Goal: Information Seeking & Learning: Learn about a topic

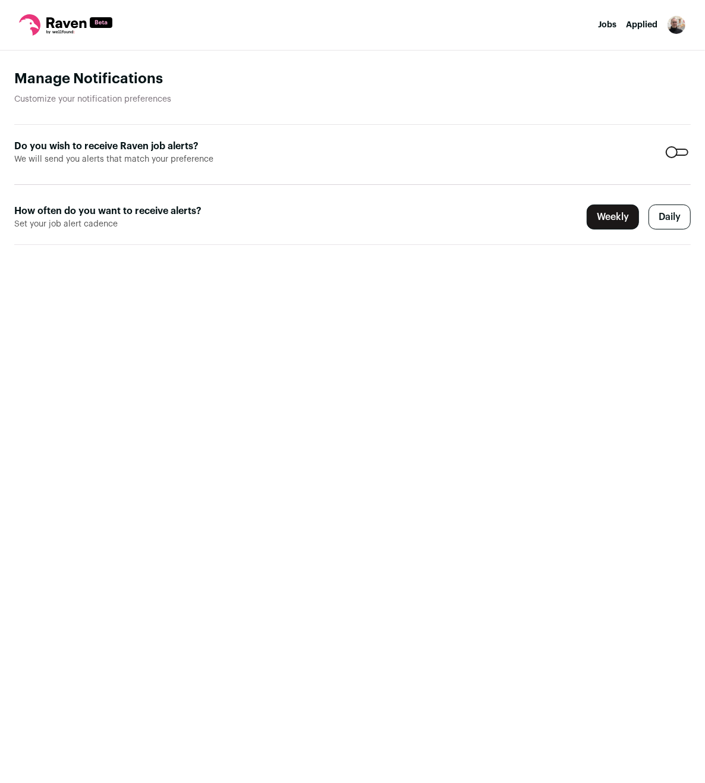
click at [675, 210] on label "Daily" at bounding box center [669, 216] width 42 height 25
click at [506, 337] on main "Manage Notifications Customize your notification preferences Do you wish to rec…" at bounding box center [352, 417] width 705 height 732
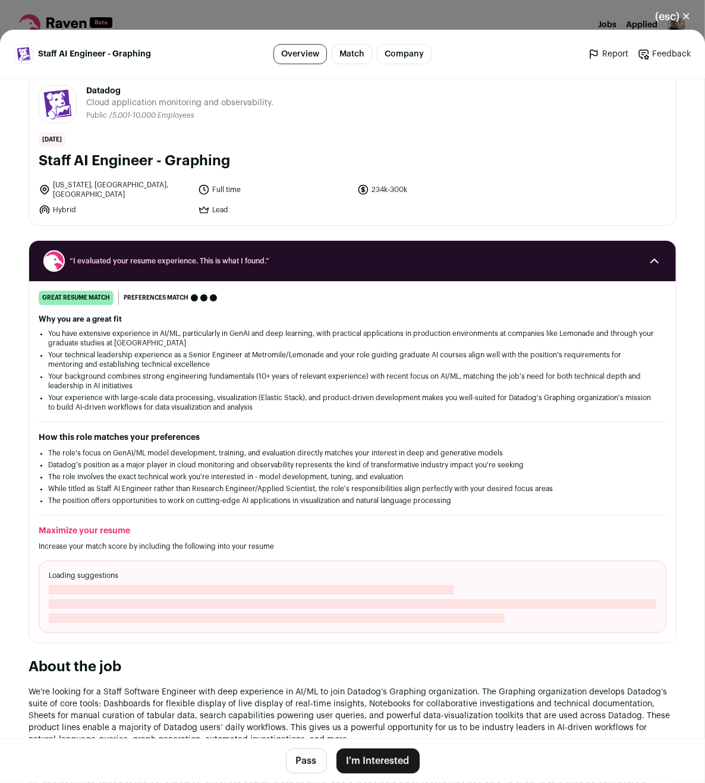
scroll to position [25, 0]
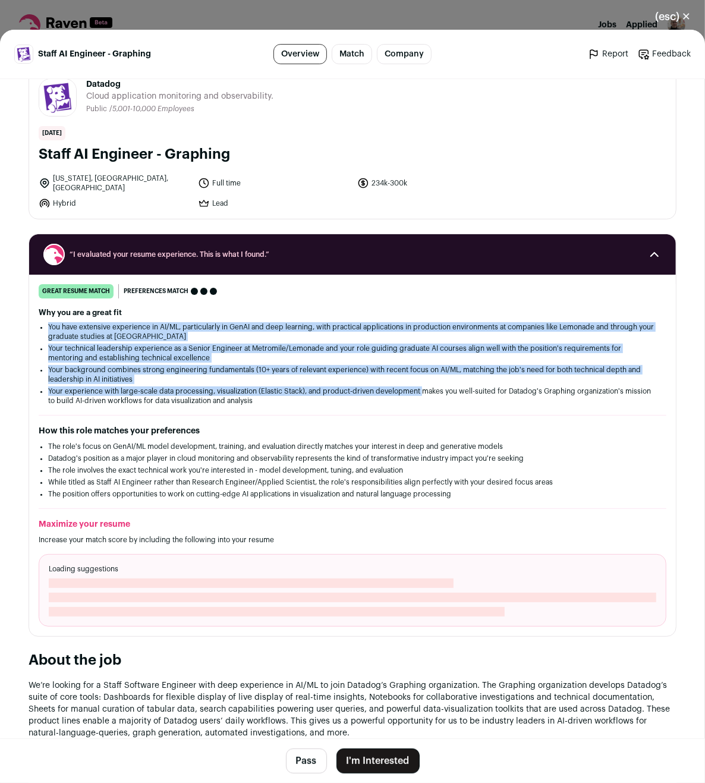
drag, startPoint x: 466, startPoint y: 306, endPoint x: 422, endPoint y: 382, distance: 87.9
click at [422, 382] on div "Why you are a great fit You have extensive experience in AI/ML, particularly in…" at bounding box center [352, 356] width 627 height 97
click at [422, 386] on li "Your experience with large-scale data processing, visualization (Elastic Stack)…" at bounding box center [352, 395] width 608 height 19
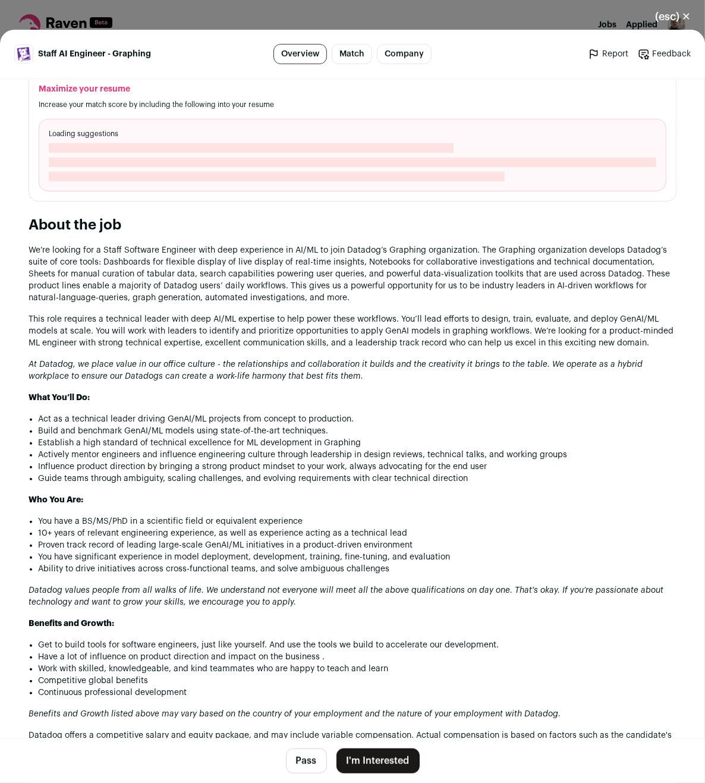
scroll to position [612, 0]
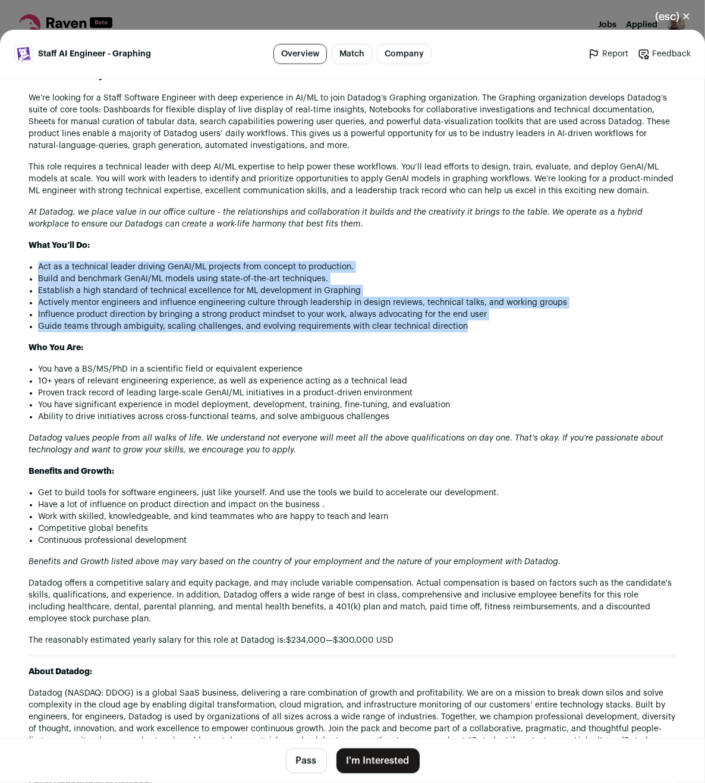
drag, startPoint x: 294, startPoint y: 247, endPoint x: 260, endPoint y: 333, distance: 92.4
click at [260, 333] on div "We’re looking for a Staff Software Engineer with deep experience in AI/ML to jo…" at bounding box center [353, 513] width 648 height 843
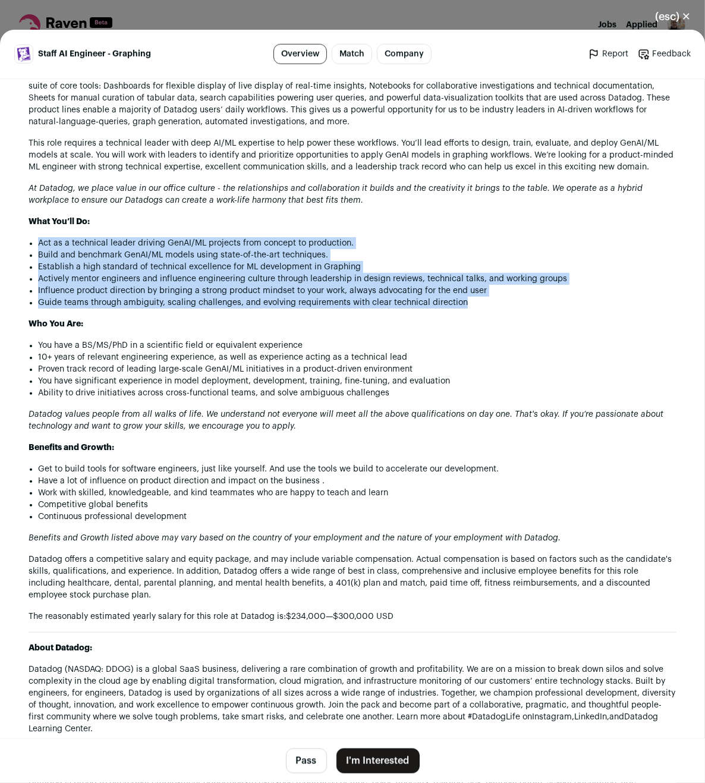
click at [260, 333] on div "We’re looking for a Staff Software Engineer with deep experience in AI/ML to jo…" at bounding box center [353, 489] width 648 height 843
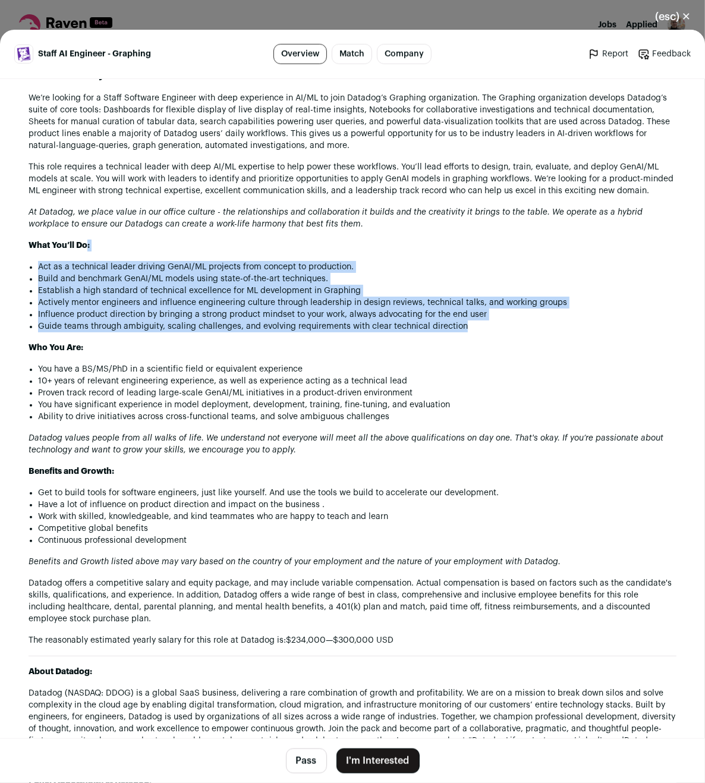
drag, startPoint x: 260, startPoint y: 333, endPoint x: 284, endPoint y: 240, distance: 95.7
click at [284, 240] on div "We’re looking for a Staff Software Engineer with deep experience in AI/ML to jo…" at bounding box center [353, 513] width 648 height 843
click at [284, 240] on p "What You’ll Do:" at bounding box center [353, 245] width 648 height 12
drag, startPoint x: 314, startPoint y: 247, endPoint x: 548, endPoint y: 338, distance: 251.5
click at [548, 338] on div "We’re looking for a Staff Software Engineer with deep experience in AI/ML to jo…" at bounding box center [353, 513] width 648 height 843
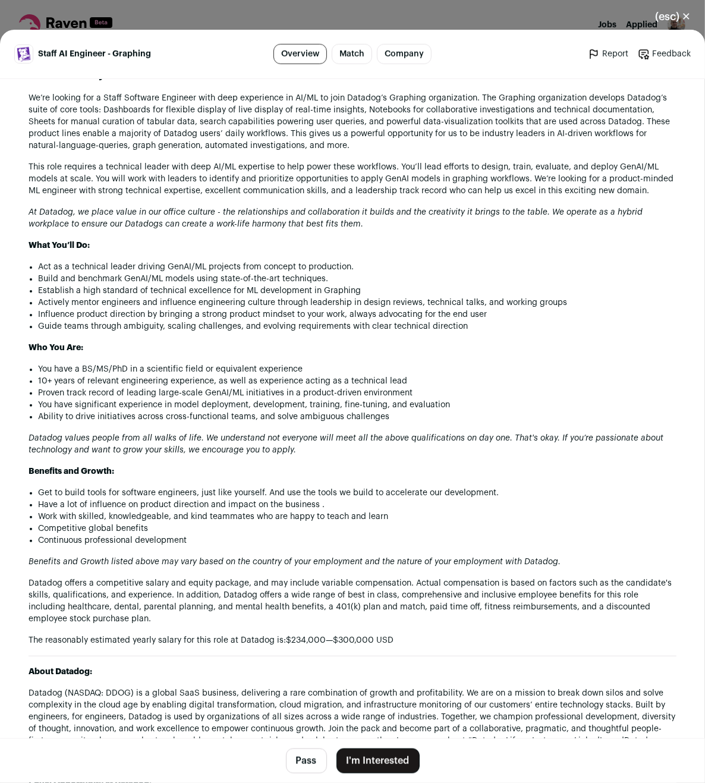
click at [548, 338] on div "We’re looking for a Staff Software Engineer with deep experience in AI/ML to jo…" at bounding box center [353, 513] width 648 height 843
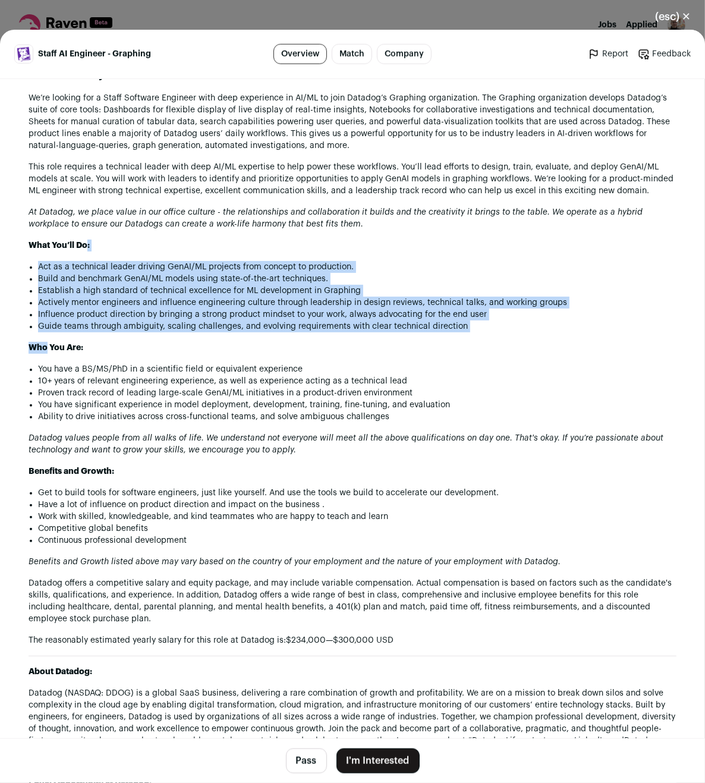
drag, startPoint x: 548, startPoint y: 338, endPoint x: 373, endPoint y: 238, distance: 201.7
click at [373, 238] on div "We’re looking for a Staff Software Engineer with deep experience in AI/ML to jo…" at bounding box center [353, 513] width 648 height 843
click at [373, 239] on p "What You’ll Do:" at bounding box center [353, 245] width 648 height 12
drag, startPoint x: 373, startPoint y: 238, endPoint x: 553, endPoint y: 331, distance: 202.8
click at [553, 331] on div "We’re looking for a Staff Software Engineer with deep experience in AI/ML to jo…" at bounding box center [353, 513] width 648 height 843
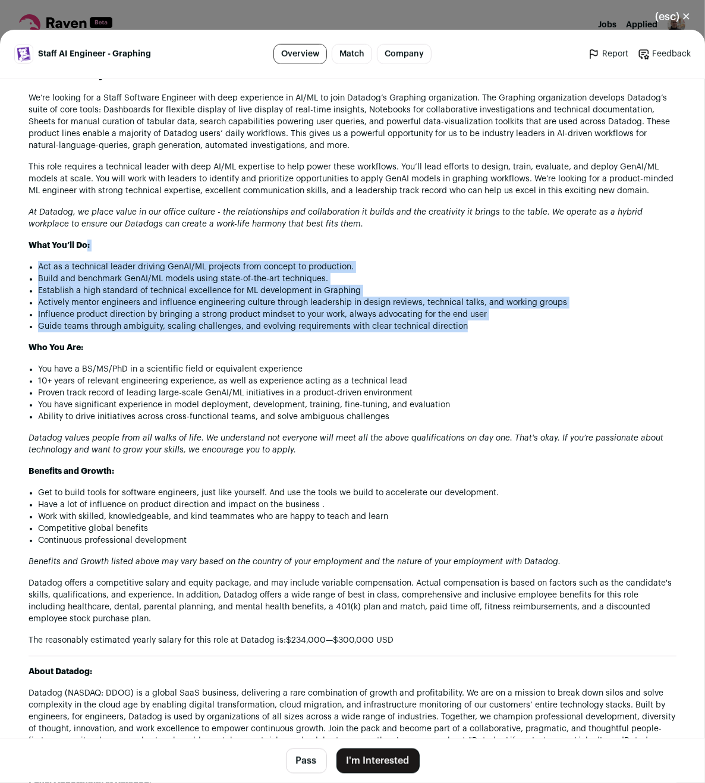
click at [553, 331] on li "Guide teams through ambiguity, scaling challenges, and evolving requirements wi…" at bounding box center [357, 326] width 638 height 12
drag, startPoint x: 553, startPoint y: 331, endPoint x: 329, endPoint y: 250, distance: 238.7
click at [329, 250] on div "We’re looking for a Staff Software Engineer with deep experience in AI/ML to jo…" at bounding box center [353, 513] width 648 height 843
drag, startPoint x: 328, startPoint y: 249, endPoint x: 544, endPoint y: 319, distance: 226.6
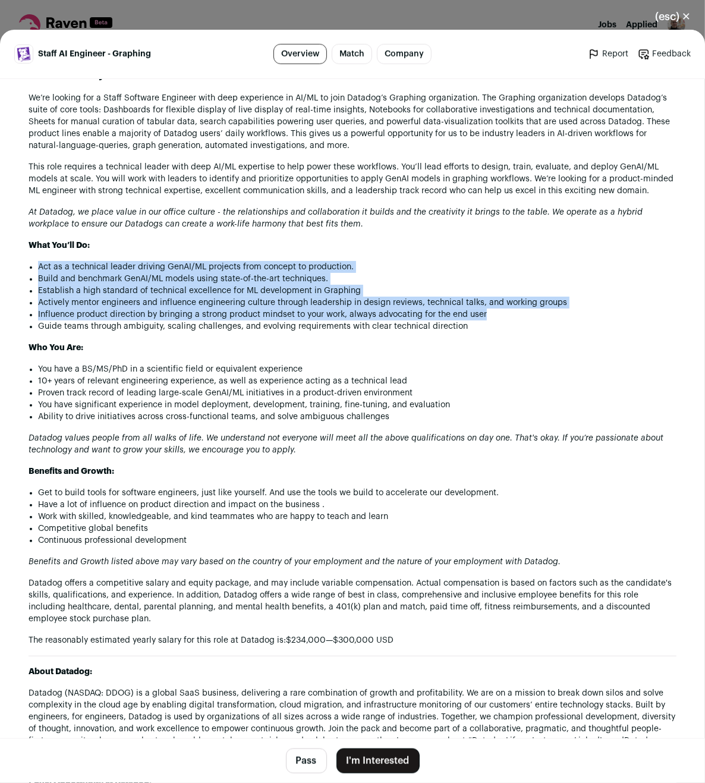
click at [544, 319] on div "We’re looking for a Staff Software Engineer with deep experience in AI/ML to jo…" at bounding box center [353, 513] width 648 height 843
click at [544, 319] on li "Influence product direction by bringing a strong product mindset to your work, …" at bounding box center [357, 314] width 638 height 12
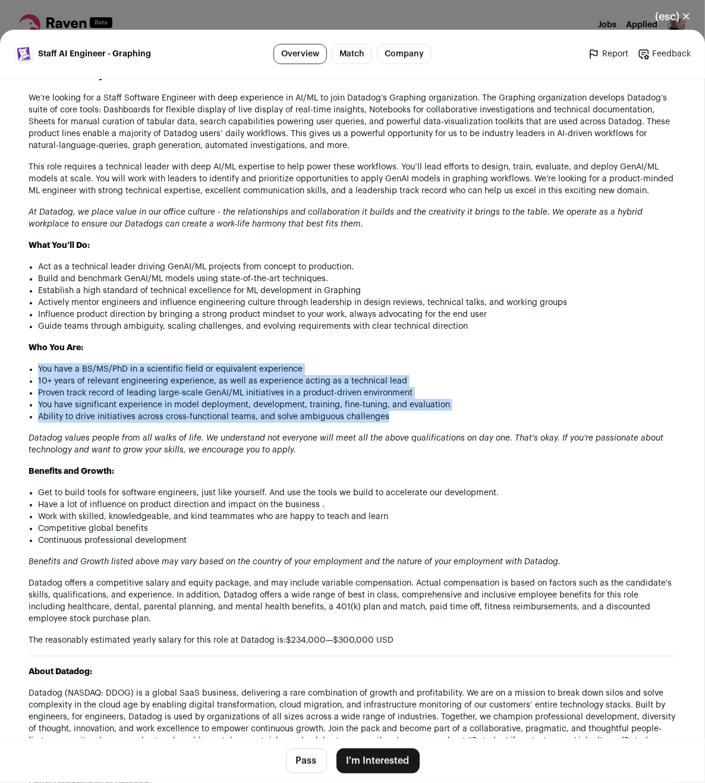
drag, startPoint x: 275, startPoint y: 355, endPoint x: 516, endPoint y: 417, distance: 249.6
click at [516, 417] on div "We’re looking for a Staff Software Engineer with deep experience in AI/ML to jo…" at bounding box center [353, 513] width 648 height 843
click at [516, 417] on li "Ability to drive initiatives across cross-functional teams, and solve ambiguous…" at bounding box center [357, 417] width 638 height 12
drag, startPoint x: 493, startPoint y: 420, endPoint x: 341, endPoint y: 352, distance: 166.5
click at [341, 352] on div "We’re looking for a Staff Software Engineer with deep experience in AI/ML to jo…" at bounding box center [353, 513] width 648 height 843
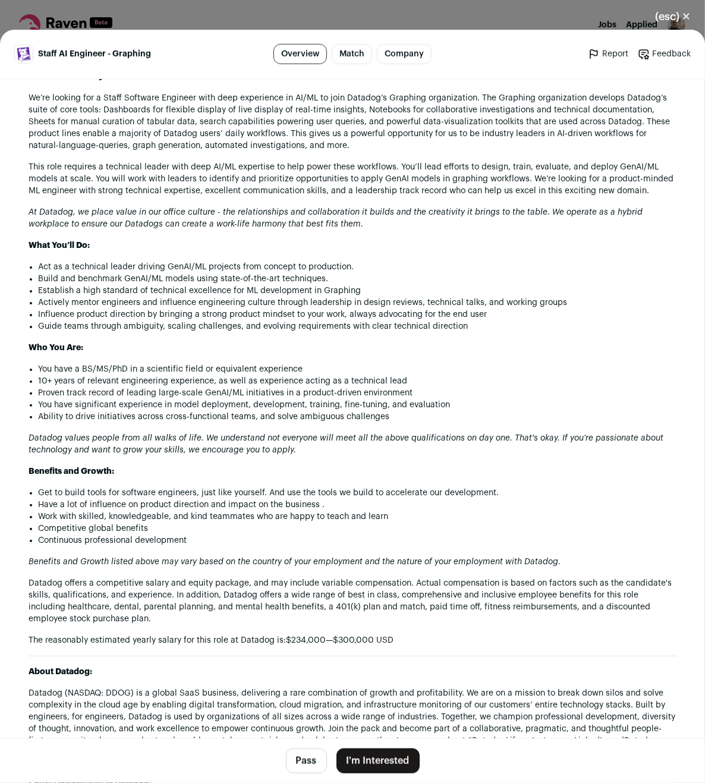
click at [341, 352] on p "Who You Are:" at bounding box center [353, 348] width 648 height 12
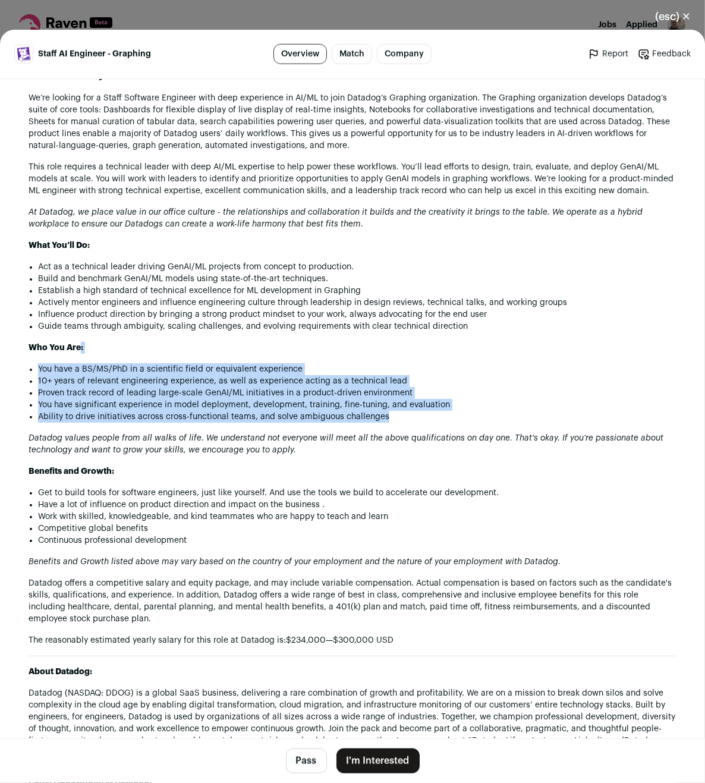
drag, startPoint x: 341, startPoint y: 352, endPoint x: 463, endPoint y: 424, distance: 141.7
click at [463, 424] on div "We’re looking for a Staff Software Engineer with deep experience in AI/ML to jo…" at bounding box center [353, 513] width 648 height 843
click at [463, 422] on li "Ability to drive initiatives across cross-functional teams, and solve ambiguous…" at bounding box center [357, 417] width 638 height 12
drag, startPoint x: 447, startPoint y: 426, endPoint x: 370, endPoint y: 354, distance: 105.1
click at [370, 354] on div "We’re looking for a Staff Software Engineer with deep experience in AI/ML to jo…" at bounding box center [353, 513] width 648 height 843
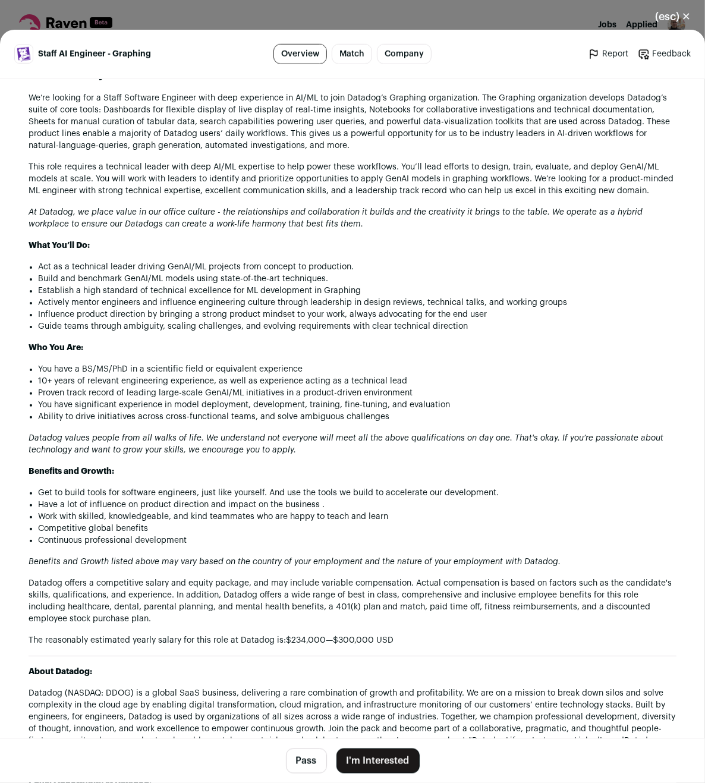
click at [370, 354] on div "We’re looking for a Staff Software Engineer with deep experience in AI/ML to jo…" at bounding box center [353, 513] width 648 height 843
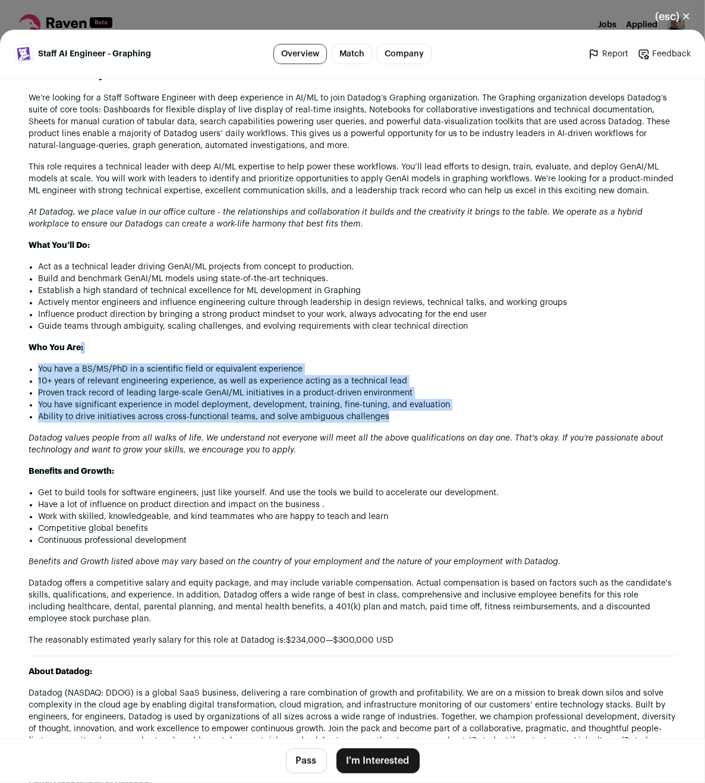
drag, startPoint x: 370, startPoint y: 354, endPoint x: 425, endPoint y: 420, distance: 86.0
click at [425, 420] on div "We’re looking for a Staff Software Engineer with deep experience in AI/ML to jo…" at bounding box center [353, 513] width 648 height 843
click at [425, 420] on li "Ability to drive initiatives across cross-functional teams, and solve ambiguous…" at bounding box center [357, 417] width 638 height 12
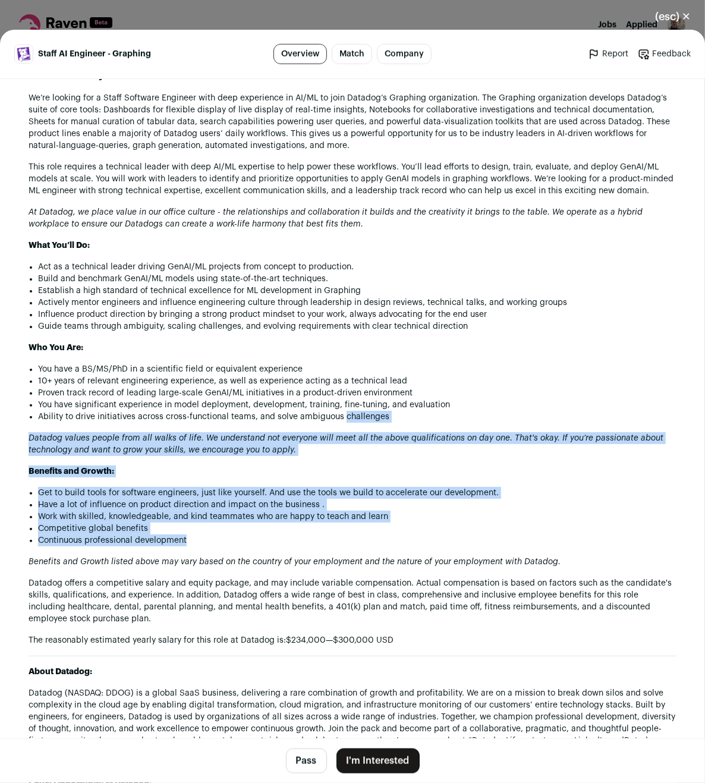
drag, startPoint x: 425, startPoint y: 420, endPoint x: 344, endPoint y: 542, distance: 146.5
click at [344, 542] on div "We’re looking for a Staff Software Engineer with deep experience in AI/ML to jo…" at bounding box center [353, 513] width 648 height 843
click at [343, 543] on li "Continuous professional development" at bounding box center [357, 540] width 638 height 12
drag, startPoint x: 343, startPoint y: 543, endPoint x: 419, endPoint y: 424, distance: 140.8
click at [419, 424] on div "We’re looking for a Staff Software Engineer with deep experience in AI/ML to jo…" at bounding box center [353, 513] width 648 height 843
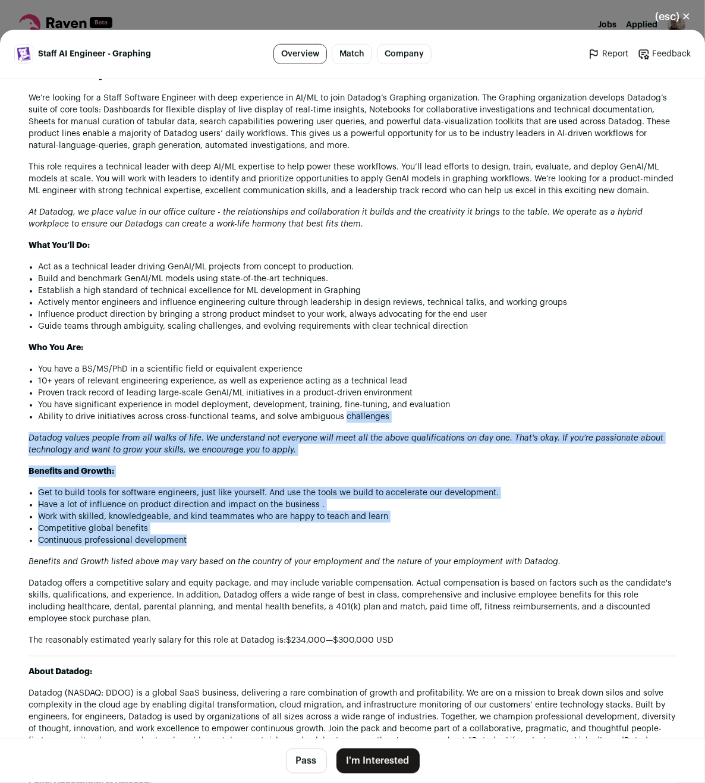
click at [419, 424] on div "We’re looking for a Staff Software Engineer with deep experience in AI/ML to jo…" at bounding box center [353, 513] width 648 height 843
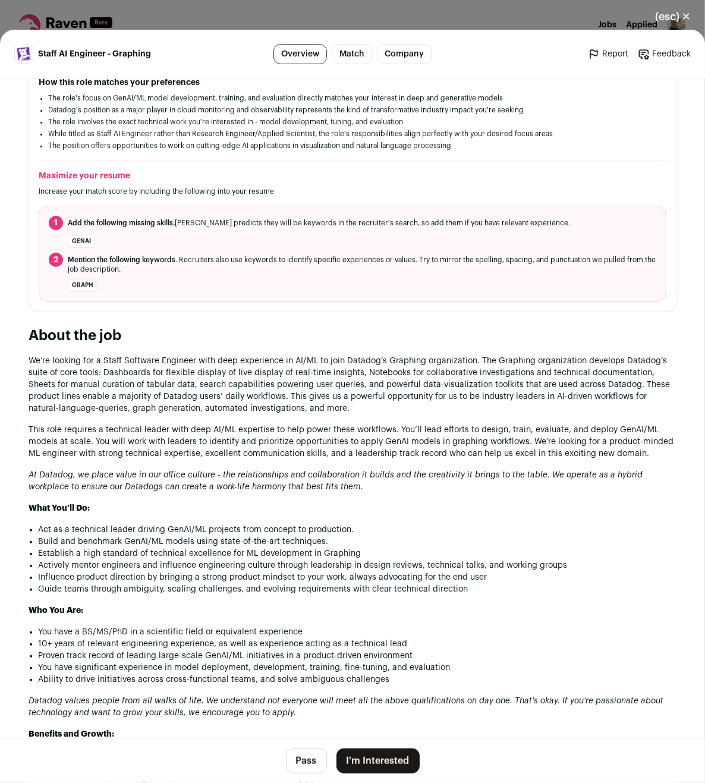
scroll to position [428, 0]
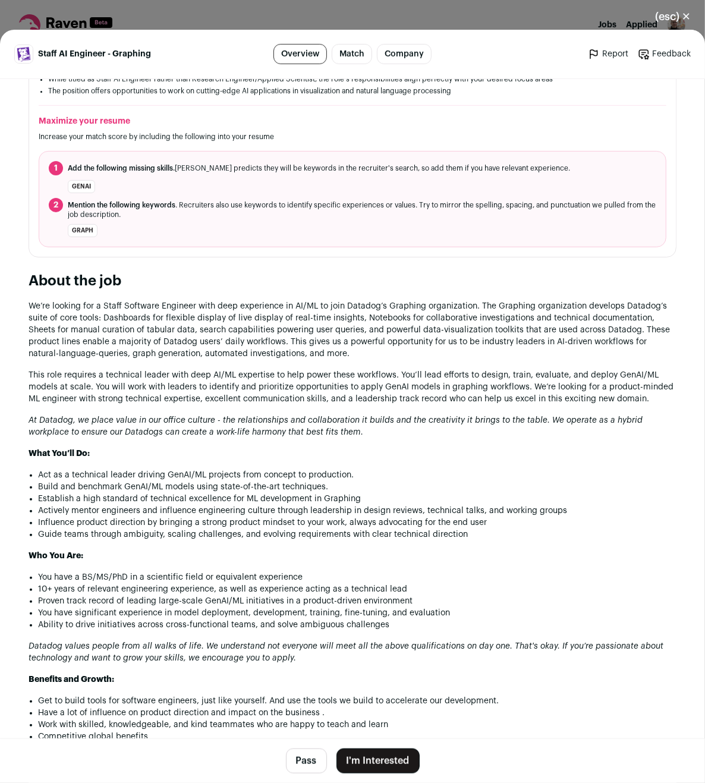
drag, startPoint x: 434, startPoint y: 285, endPoint x: 388, endPoint y: 435, distance: 157.3
click at [388, 435] on section "About the job We’re looking for a Staff Software Engineer with deep experience …" at bounding box center [353, 707] width 648 height 871
click at [396, 431] on p "At Datadog, we place value in our office culture - the relationships and collab…" at bounding box center [353, 426] width 648 height 24
drag, startPoint x: 397, startPoint y: 430, endPoint x: 403, endPoint y: 286, distance: 143.9
click at [403, 286] on section "About the job We’re looking for a Staff Software Engineer with deep experience …" at bounding box center [353, 707] width 648 height 871
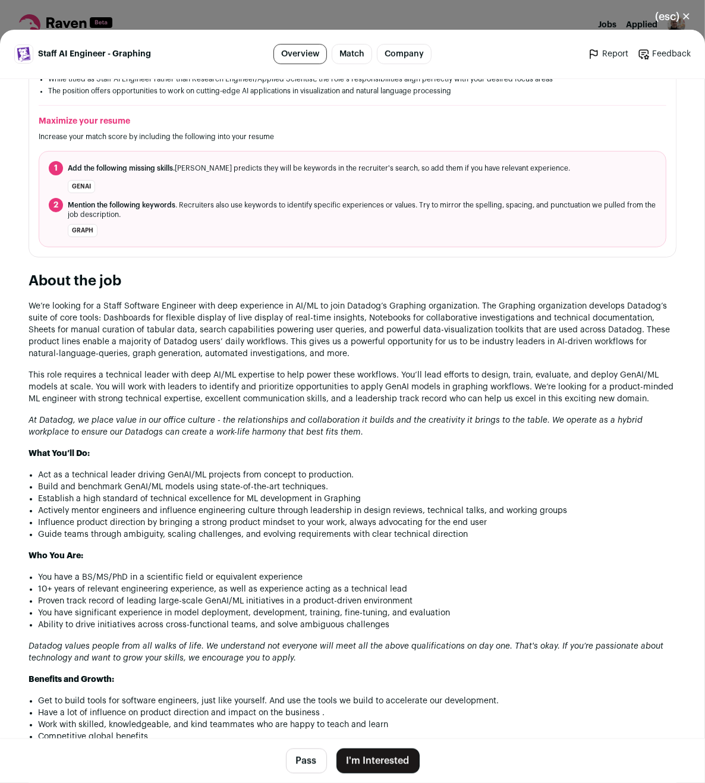
click at [403, 286] on h2 "About the job" at bounding box center [353, 281] width 648 height 19
drag, startPoint x: 413, startPoint y: 281, endPoint x: 462, endPoint y: 437, distance: 163.3
click at [462, 437] on section "About the job We’re looking for a Staff Software Engineer with deep experience …" at bounding box center [353, 707] width 648 height 871
click at [462, 437] on div "We’re looking for a Staff Software Engineer with deep experience in AI/ML to jo…" at bounding box center [353, 721] width 648 height 843
drag, startPoint x: 462, startPoint y: 437, endPoint x: 348, endPoint y: 284, distance: 191.0
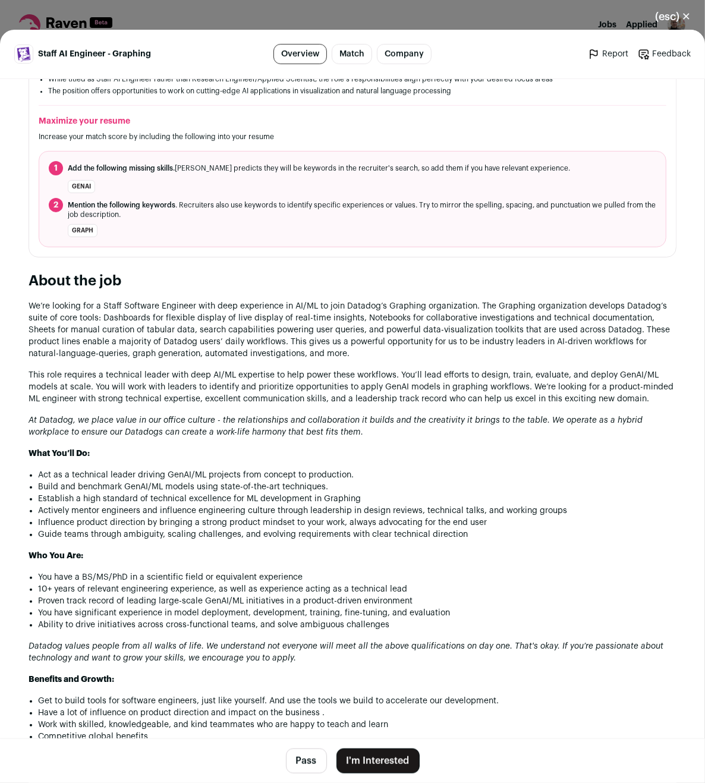
click at [348, 284] on section "About the job We’re looking for a Staff Software Engineer with deep experience …" at bounding box center [353, 707] width 648 height 871
click at [348, 284] on h2 "About the job" at bounding box center [353, 281] width 648 height 19
drag, startPoint x: 410, startPoint y: 284, endPoint x: 461, endPoint y: 445, distance: 168.8
click at [461, 445] on section "About the job We’re looking for a Staff Software Engineer with deep experience …" at bounding box center [353, 707] width 648 height 871
click at [461, 447] on p "What You’ll Do:" at bounding box center [353, 453] width 648 height 12
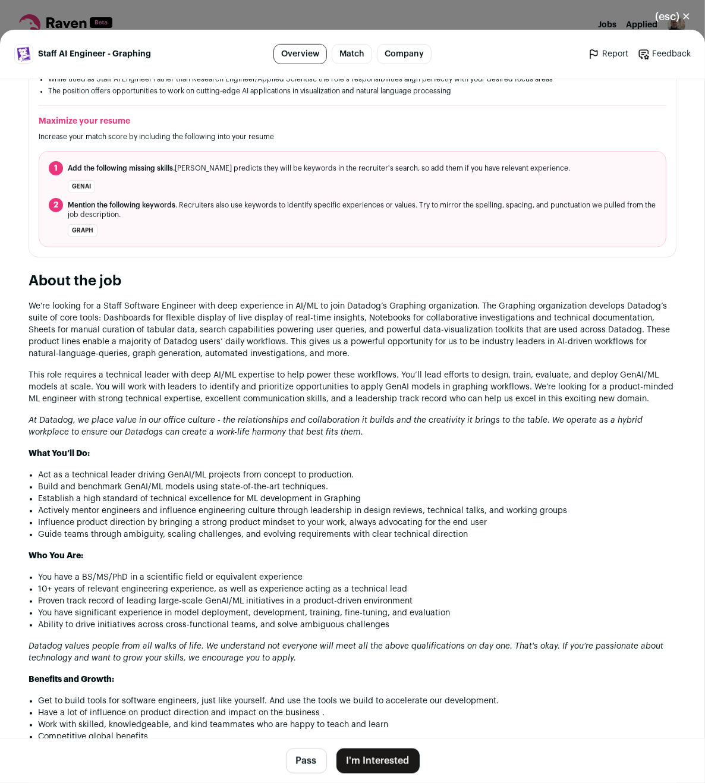
drag, startPoint x: 485, startPoint y: 438, endPoint x: 373, endPoint y: 277, distance: 196.0
click at [373, 277] on section "About the job We’re looking for a Staff Software Engineer with deep experience …" at bounding box center [353, 707] width 648 height 871
click at [373, 277] on h2 "About the job" at bounding box center [353, 281] width 648 height 19
drag, startPoint x: 405, startPoint y: 276, endPoint x: 455, endPoint y: 428, distance: 159.5
click at [455, 428] on section "About the job We’re looking for a Staff Software Engineer with deep experience …" at bounding box center [353, 707] width 648 height 871
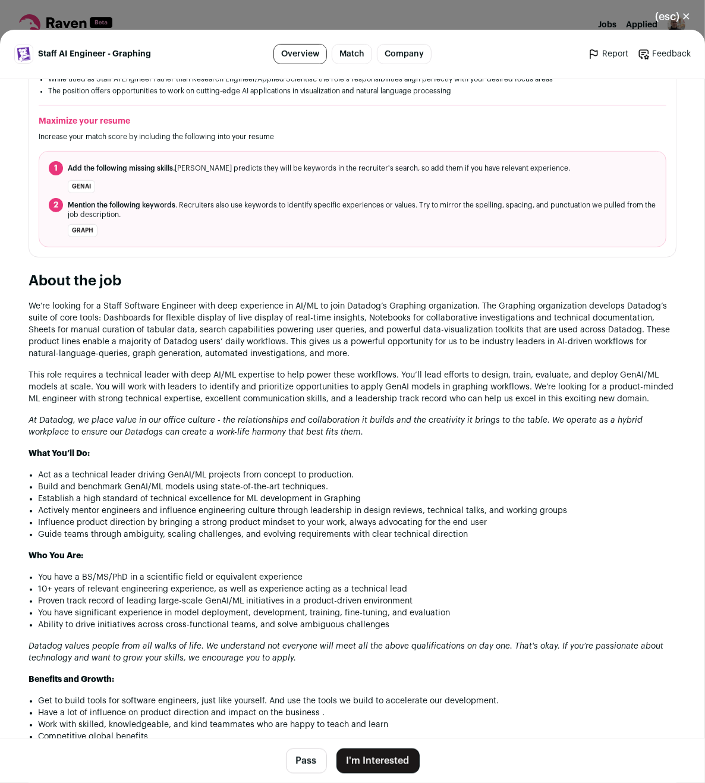
click at [455, 428] on p "At Datadog, we place value in our office culture - the relationships and collab…" at bounding box center [353, 426] width 648 height 24
drag, startPoint x: 455, startPoint y: 428, endPoint x: 379, endPoint y: 279, distance: 166.9
click at [379, 279] on section "About the job We’re looking for a Staff Software Engineer with deep experience …" at bounding box center [353, 707] width 648 height 871
click at [379, 279] on h2 "About the job" at bounding box center [353, 281] width 648 height 19
drag, startPoint x: 411, startPoint y: 286, endPoint x: 461, endPoint y: 430, distance: 152.2
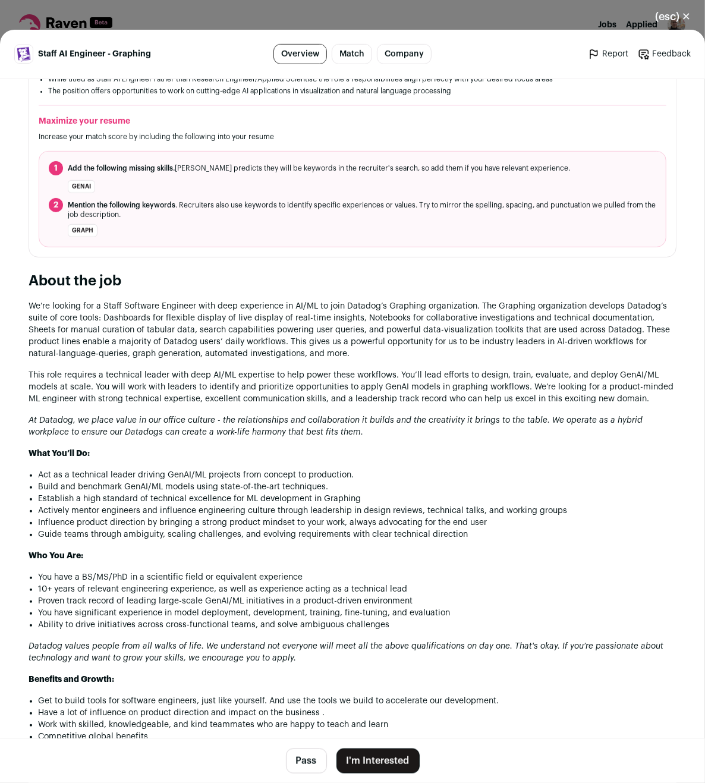
click at [461, 430] on section "About the job We’re looking for a Staff Software Engineer with deep experience …" at bounding box center [353, 707] width 648 height 871
click at [461, 430] on p "At Datadog, we place value in our office culture - the relationships and collab…" at bounding box center [353, 426] width 648 height 24
drag, startPoint x: 461, startPoint y: 430, endPoint x: 361, endPoint y: 289, distance: 172.6
click at [361, 289] on section "About the job We’re looking for a Staff Software Engineer with deep experience …" at bounding box center [353, 707] width 648 height 871
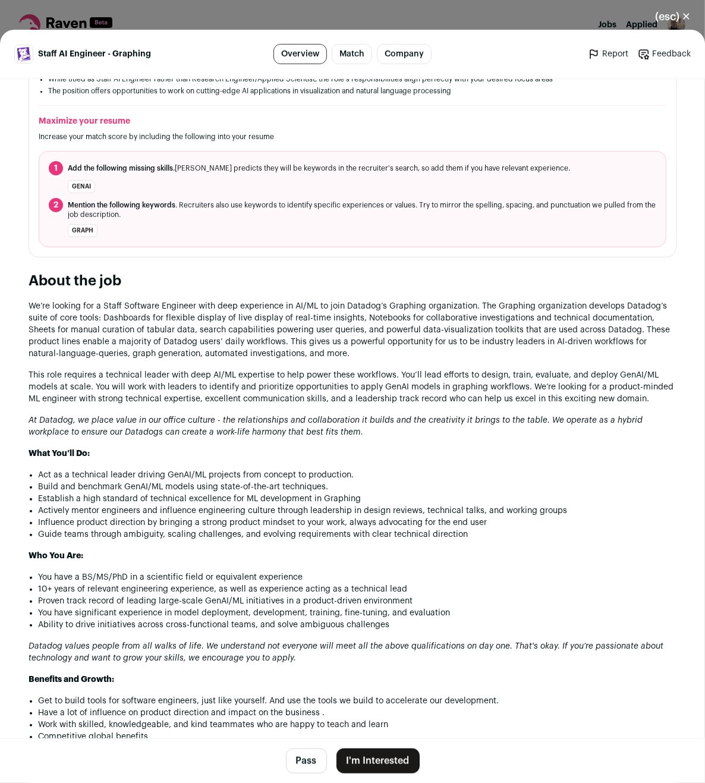
drag, startPoint x: 361, startPoint y: 289, endPoint x: 430, endPoint y: 434, distance: 160.0
click at [430, 434] on section "About the job We’re looking for a Staff Software Engineer with deep experience …" at bounding box center [353, 707] width 648 height 871
click at [430, 434] on p "At Datadog, we place value in our office culture - the relationships and collab…" at bounding box center [353, 426] width 648 height 24
drag, startPoint x: 430, startPoint y: 434, endPoint x: 373, endPoint y: 278, distance: 165.8
click at [373, 278] on section "About the job We’re looking for a Staff Software Engineer with deep experience …" at bounding box center [353, 707] width 648 height 871
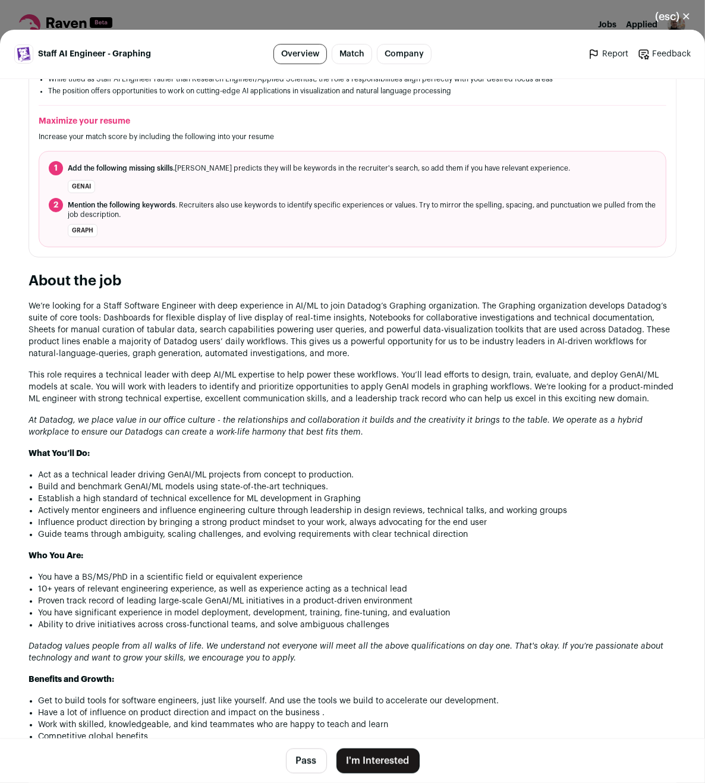
click at [373, 278] on h2 "About the job" at bounding box center [353, 281] width 648 height 19
drag, startPoint x: 373, startPoint y: 278, endPoint x: 442, endPoint y: 434, distance: 170.3
click at [442, 434] on section "About the job We’re looking for a Staff Software Engineer with deep experience …" at bounding box center [353, 707] width 648 height 871
click at [442, 434] on p "At Datadog, we place value in our office culture - the relationships and collab…" at bounding box center [353, 426] width 648 height 24
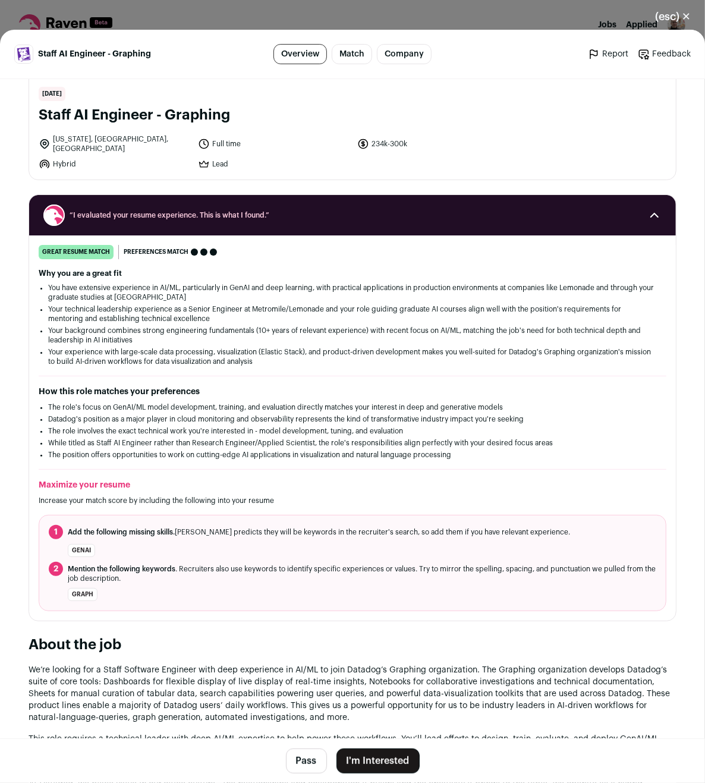
scroll to position [0, 0]
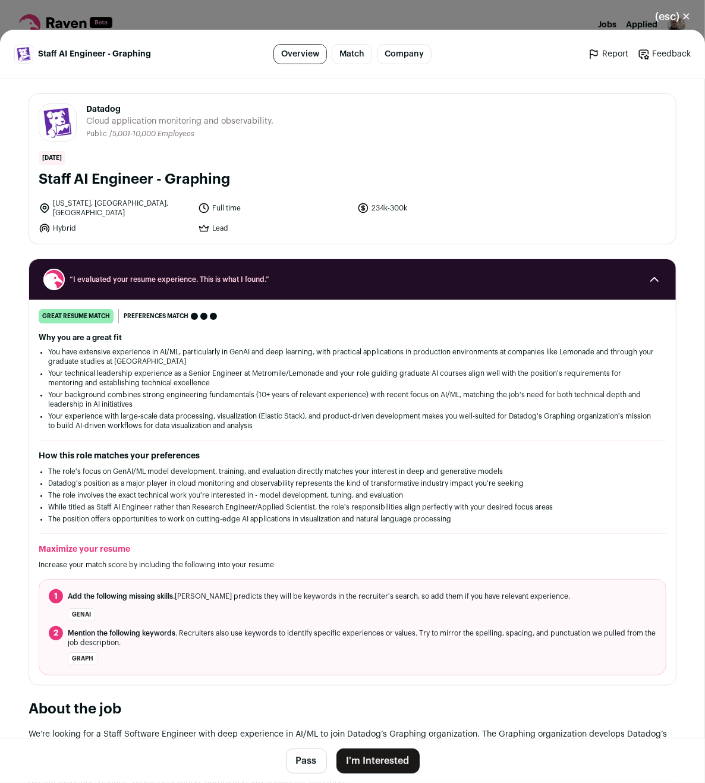
click at [56, 177] on h1 "Staff AI Engineer - Graphing" at bounding box center [352, 179] width 627 height 19
drag, startPoint x: 56, startPoint y: 177, endPoint x: 215, endPoint y: 176, distance: 158.7
click at [215, 176] on h1 "Staff AI Engineer - Graphing" at bounding box center [352, 179] width 627 height 19
copy h1 "Staff AI Engineer - Graphing"
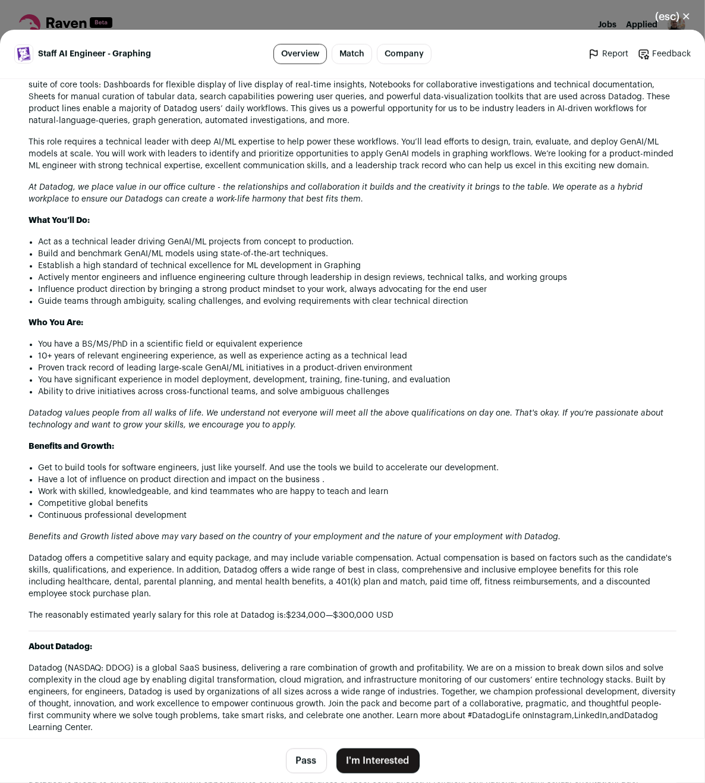
scroll to position [1095, 0]
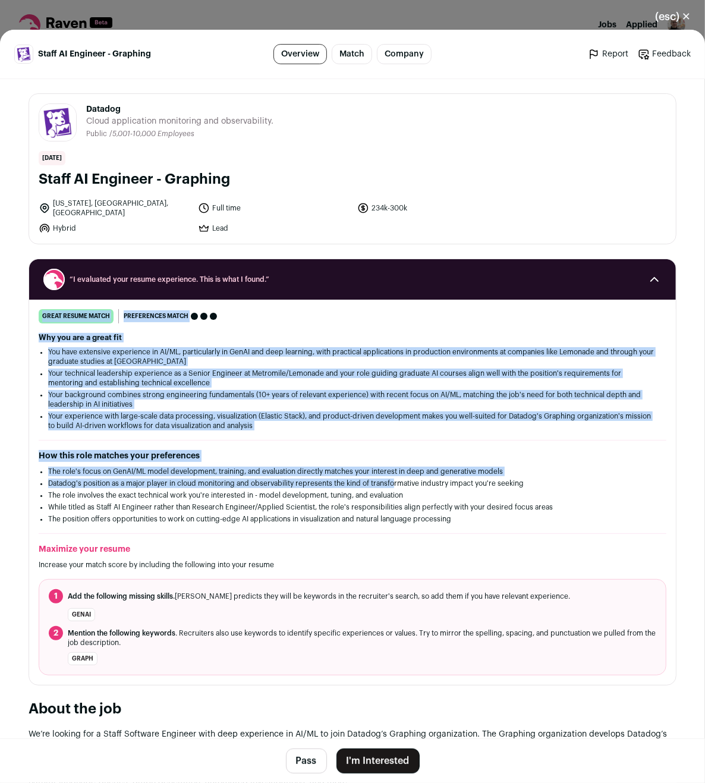
drag, startPoint x: 40, startPoint y: 178, endPoint x: 396, endPoint y: 477, distance: 464.8
click at [246, 436] on div "great resume match You meet the must-have requirements, the nice-to-have requir…" at bounding box center [352, 492] width 647 height 366
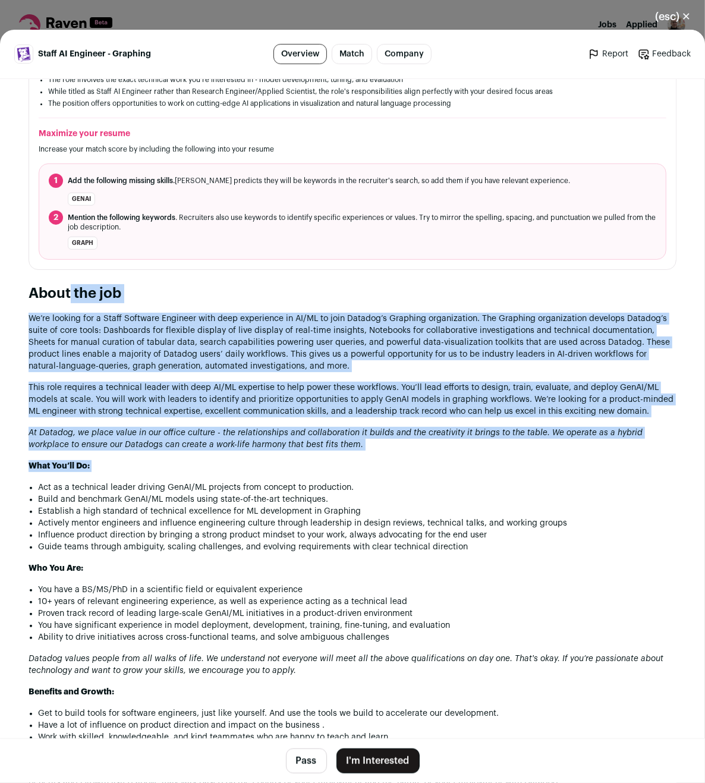
scroll to position [428, 0]
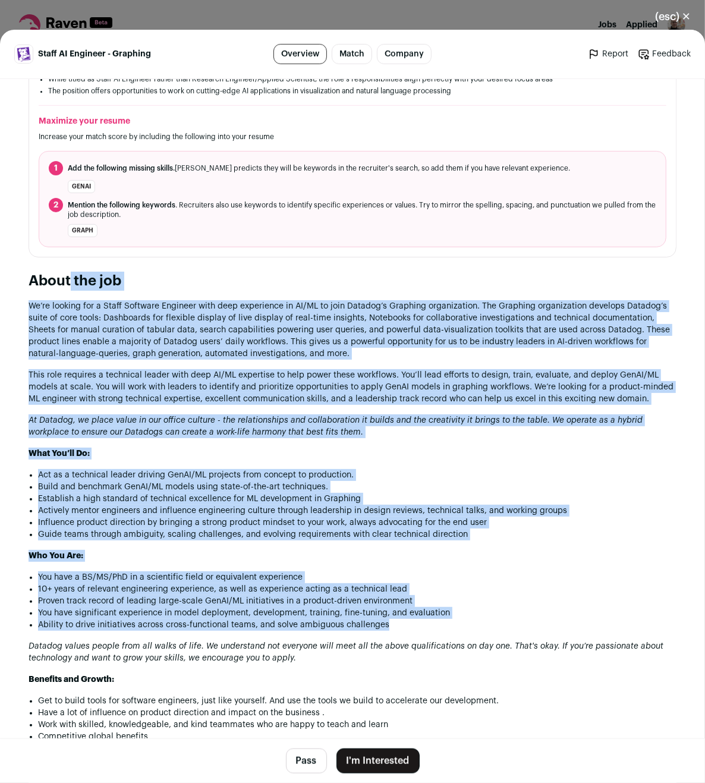
drag, startPoint x: 31, startPoint y: 367, endPoint x: 427, endPoint y: 624, distance: 472.5
click at [427, 624] on section "About the job We’re looking for a Staff Software Engineer with deep experience …" at bounding box center [353, 707] width 648 height 871
copy section "Lorem ips dol Si’am consect adi e Seddo Eiusmodt Incididu utla etdo magnaaliqu …"
